Goal: Transaction & Acquisition: Obtain resource

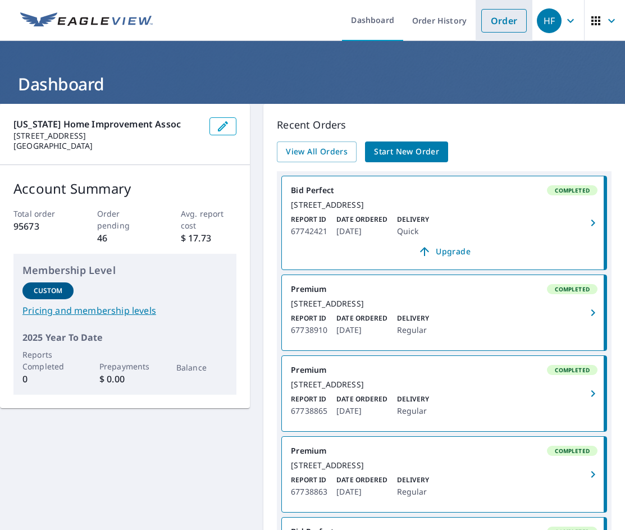
drag, startPoint x: 504, startPoint y: 19, endPoint x: 389, endPoint y: 35, distance: 116.8
click at [504, 19] on link "Order" at bounding box center [503, 21] width 45 height 24
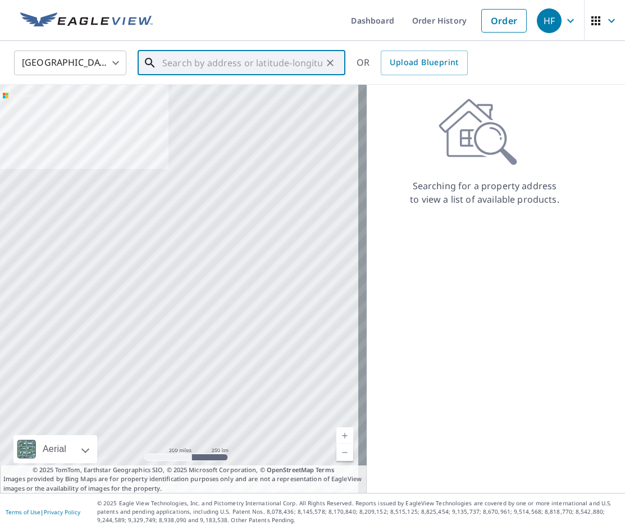
click at [192, 58] on input "text" at bounding box center [242, 62] width 160 height 31
paste input "[STREET_ADDRESS]"
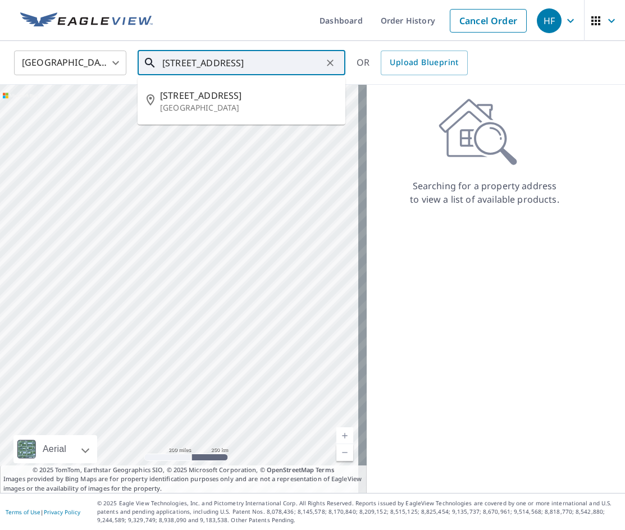
type input "[STREET_ADDRESS]"
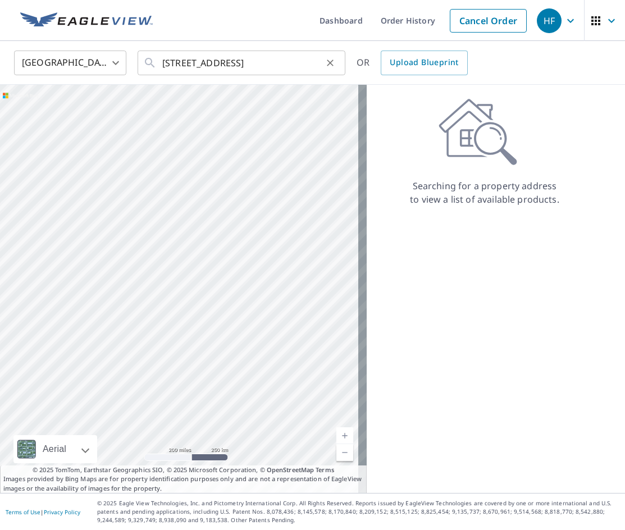
scroll to position [0, 0]
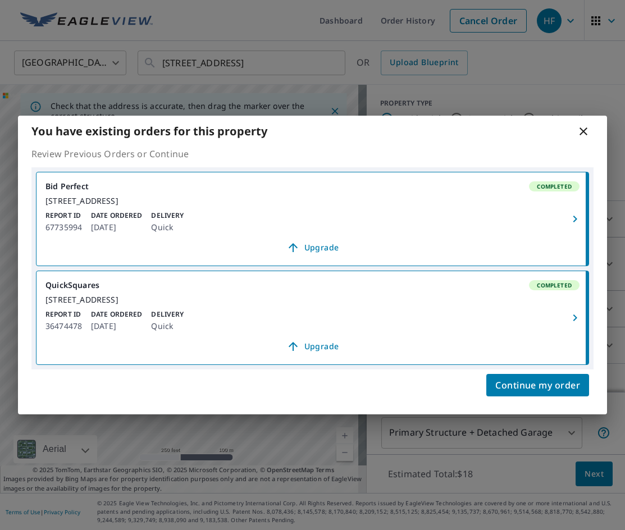
click at [569, 221] on button "button" at bounding box center [576, 218] width 25 height 93
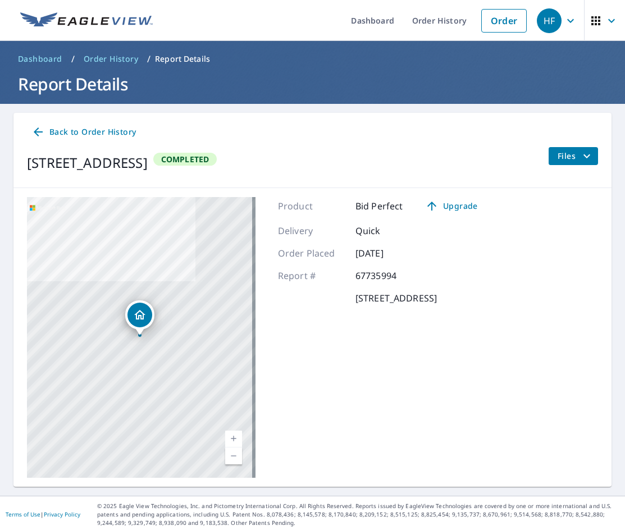
click at [566, 158] on span "Files" at bounding box center [576, 155] width 36 height 13
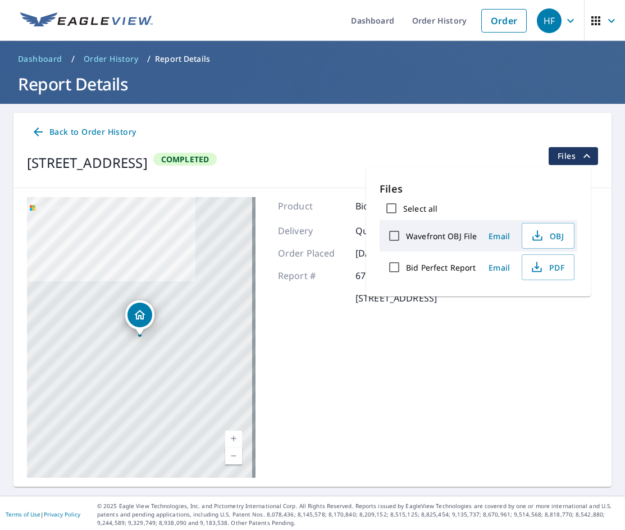
click at [394, 268] on input "Bid Perfect Report" at bounding box center [394, 267] width 24 height 24
checkbox input "true"
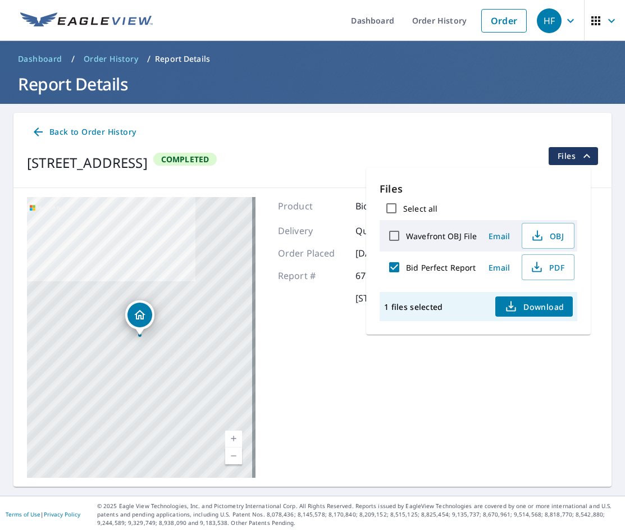
click at [499, 270] on span "Email" at bounding box center [499, 267] width 27 height 11
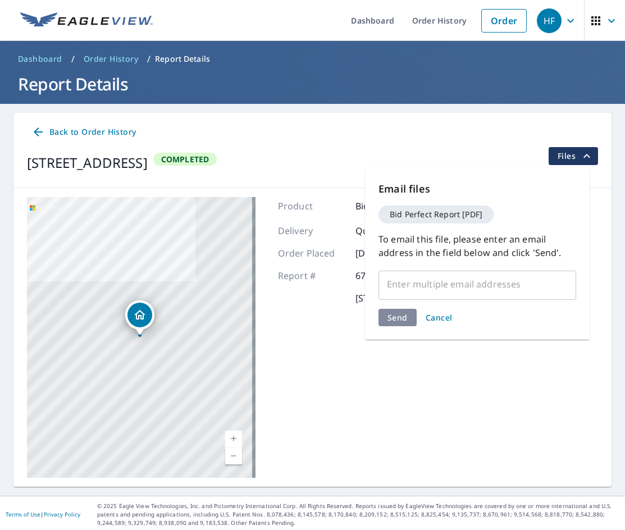
click at [469, 284] on input "text" at bounding box center [469, 283] width 171 height 21
paste input "[EMAIL_ADDRESS][DOMAIN_NAME]"
type input "[EMAIL_ADDRESS][DOMAIN_NAME]"
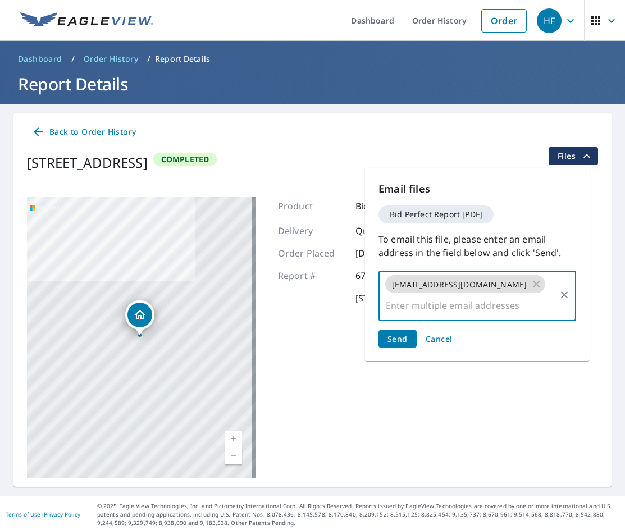
click at [401, 339] on span "Send" at bounding box center [397, 339] width 20 height 11
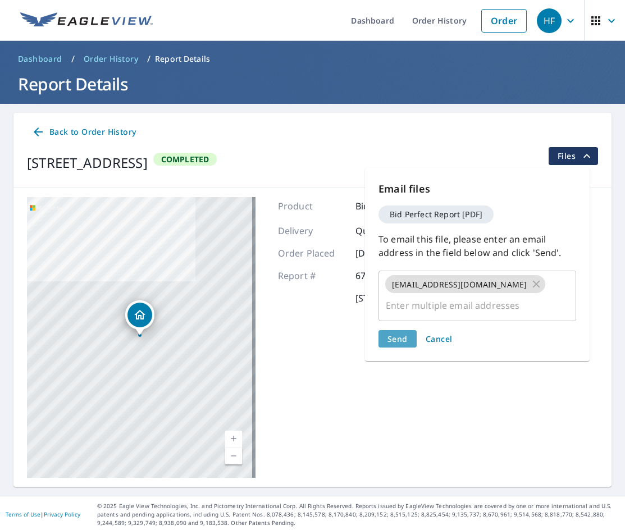
click at [401, 339] on span "Send" at bounding box center [397, 339] width 20 height 11
